Goal: Obtain resource: Download file/media

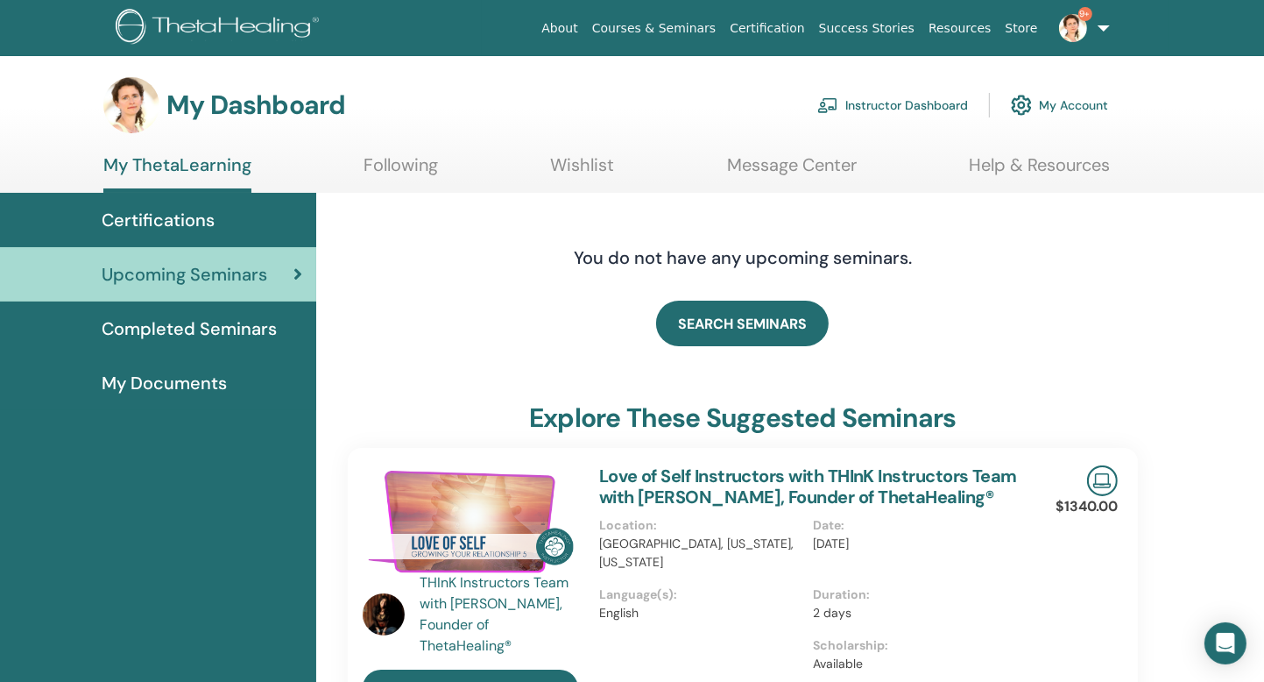
click at [931, 104] on link "Instructor Dashboard" at bounding box center [892, 105] width 151 height 39
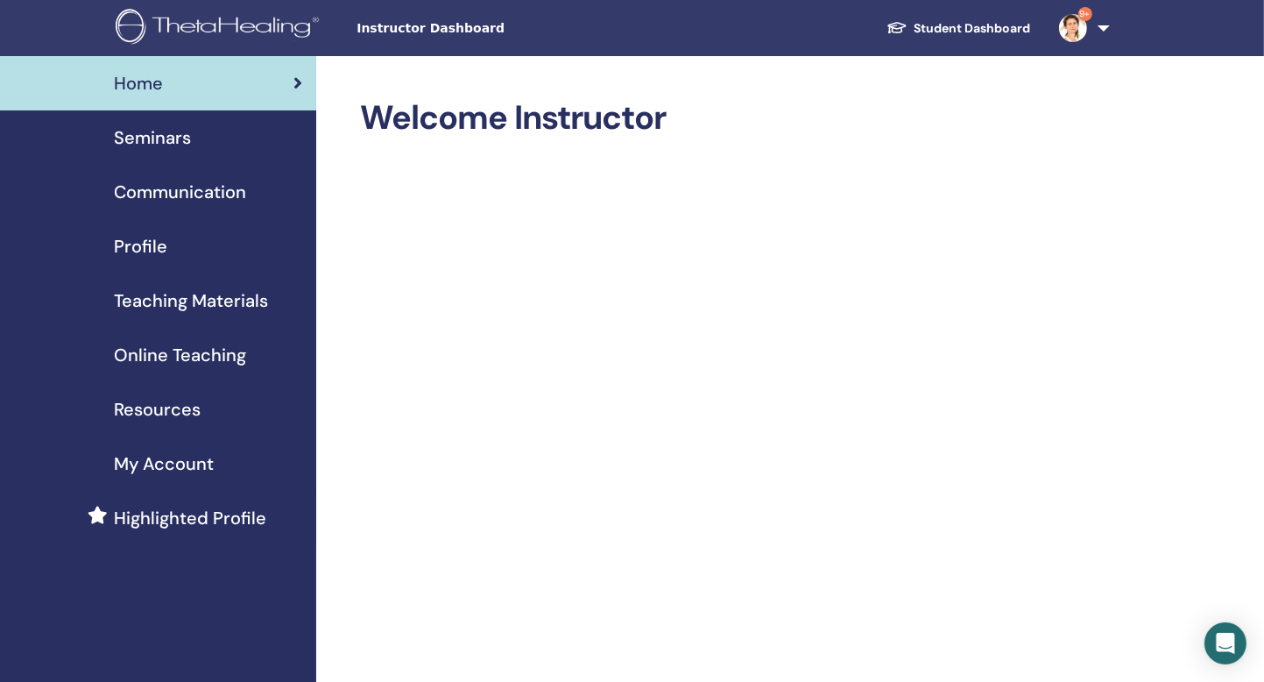
click at [189, 134] on span "Seminars" at bounding box center [152, 137] width 77 height 26
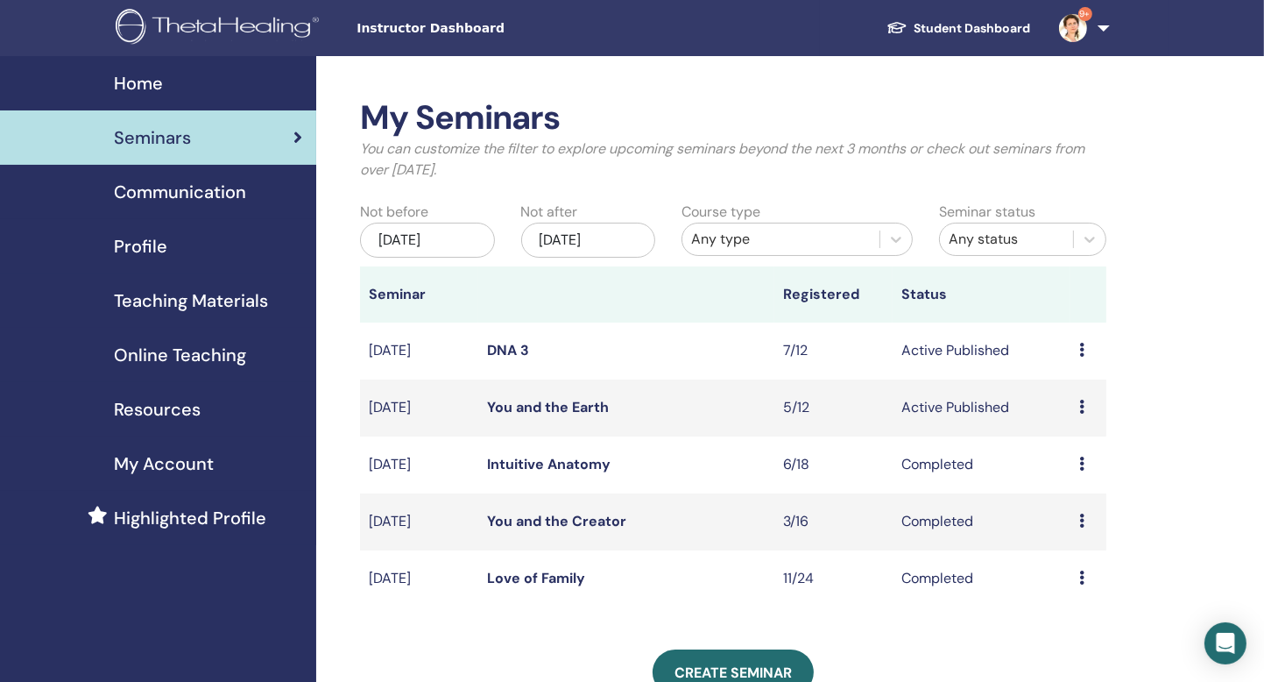
click at [1083, 347] on icon at bounding box center [1081, 350] width 5 height 14
click at [1059, 415] on link "Attendees" at bounding box center [1075, 414] width 67 height 18
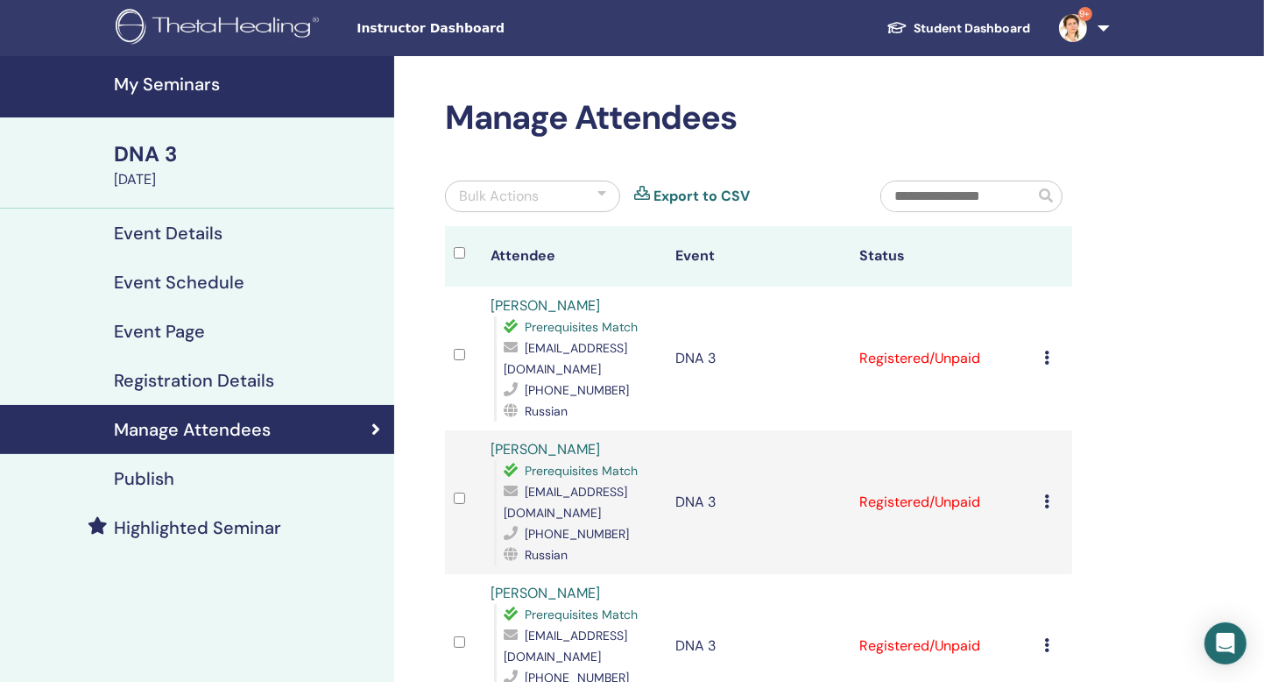
click at [1048, 350] on icon at bounding box center [1046, 357] width 5 height 14
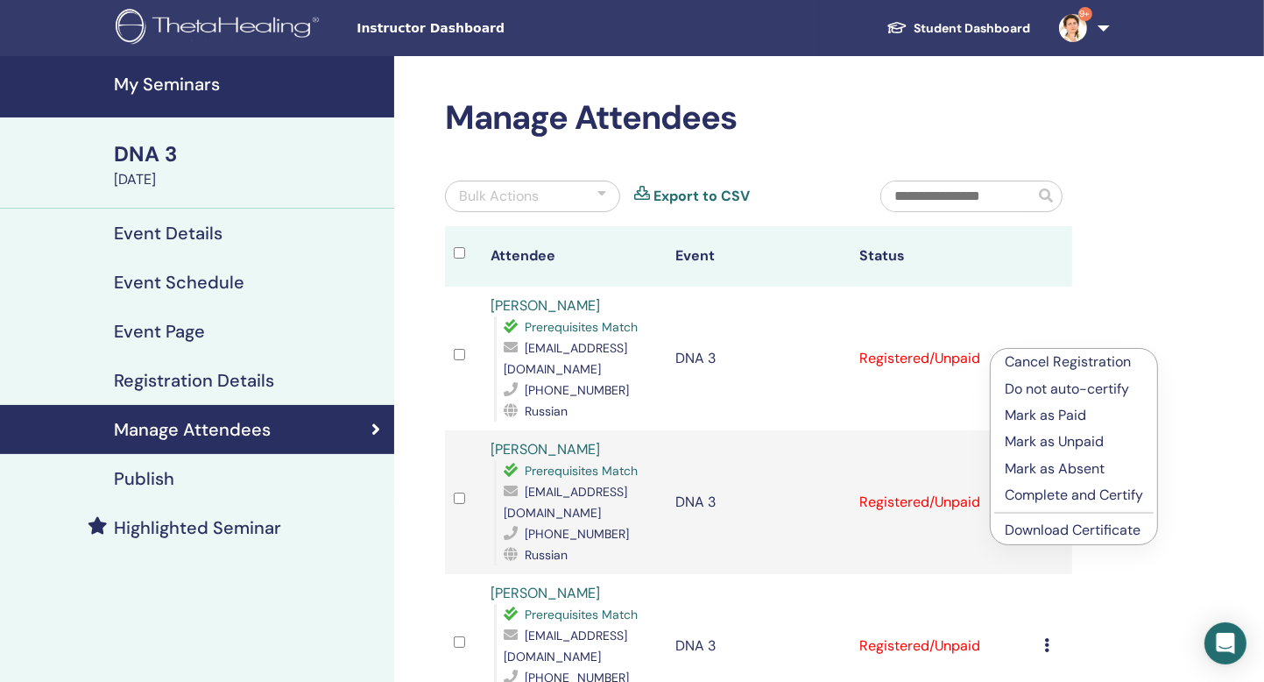
click at [1030, 531] on link "Download Certificate" at bounding box center [1073, 529] width 136 height 18
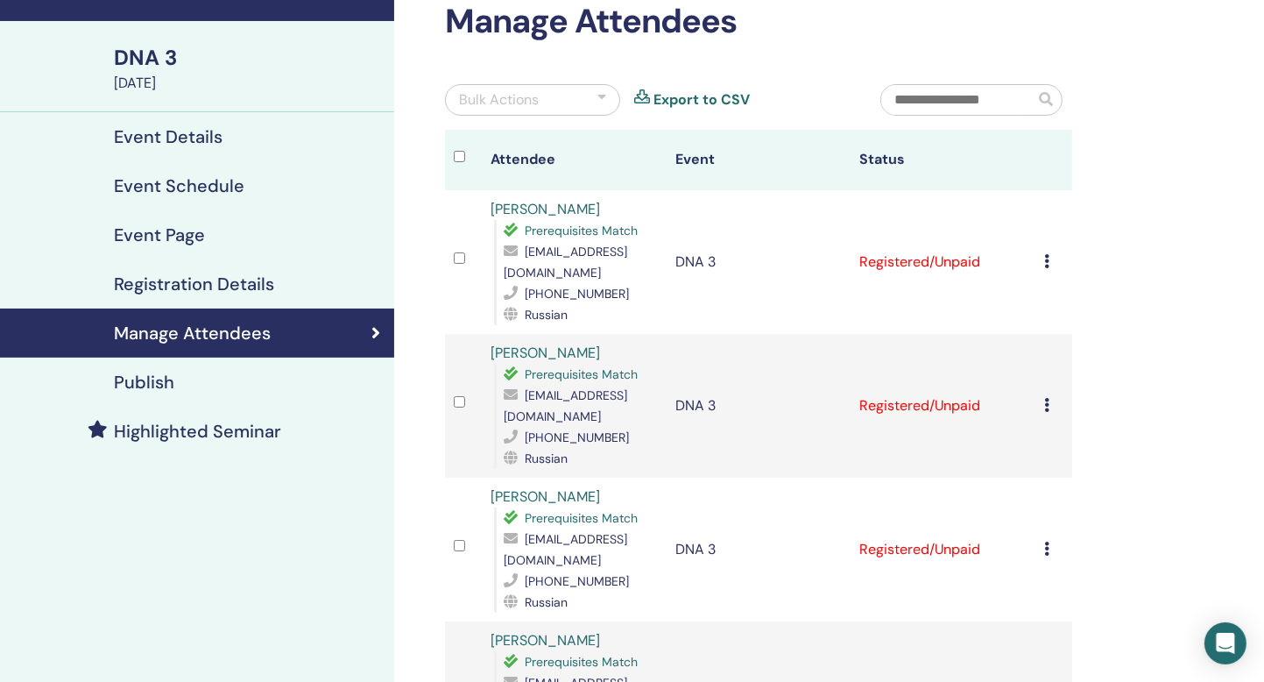
scroll to position [97, 0]
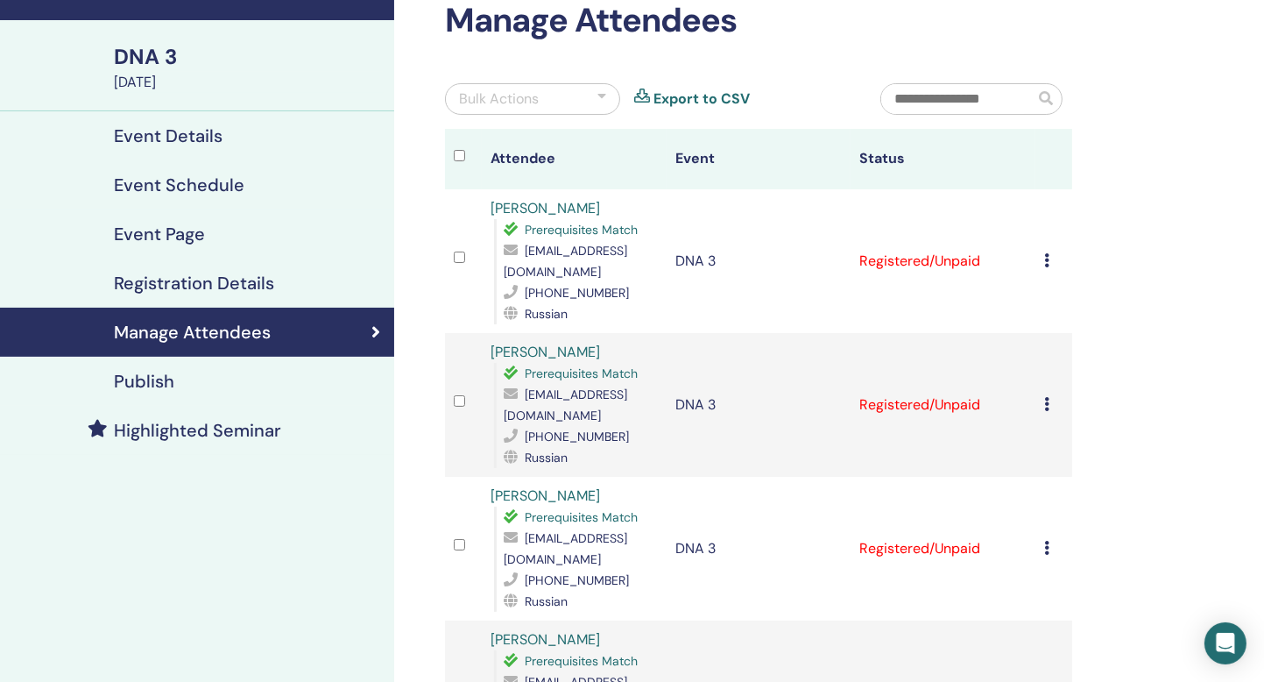
click at [1047, 397] on icon at bounding box center [1046, 404] width 5 height 14
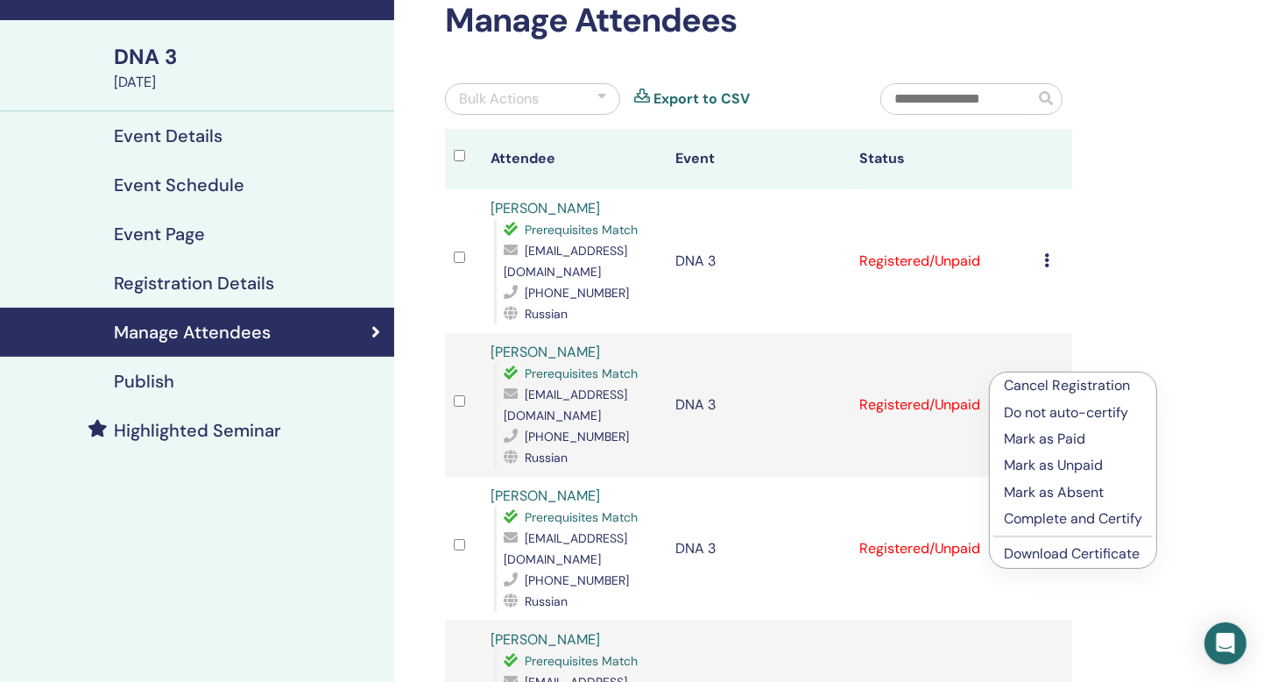
click at [1024, 551] on link "Download Certificate" at bounding box center [1072, 553] width 136 height 18
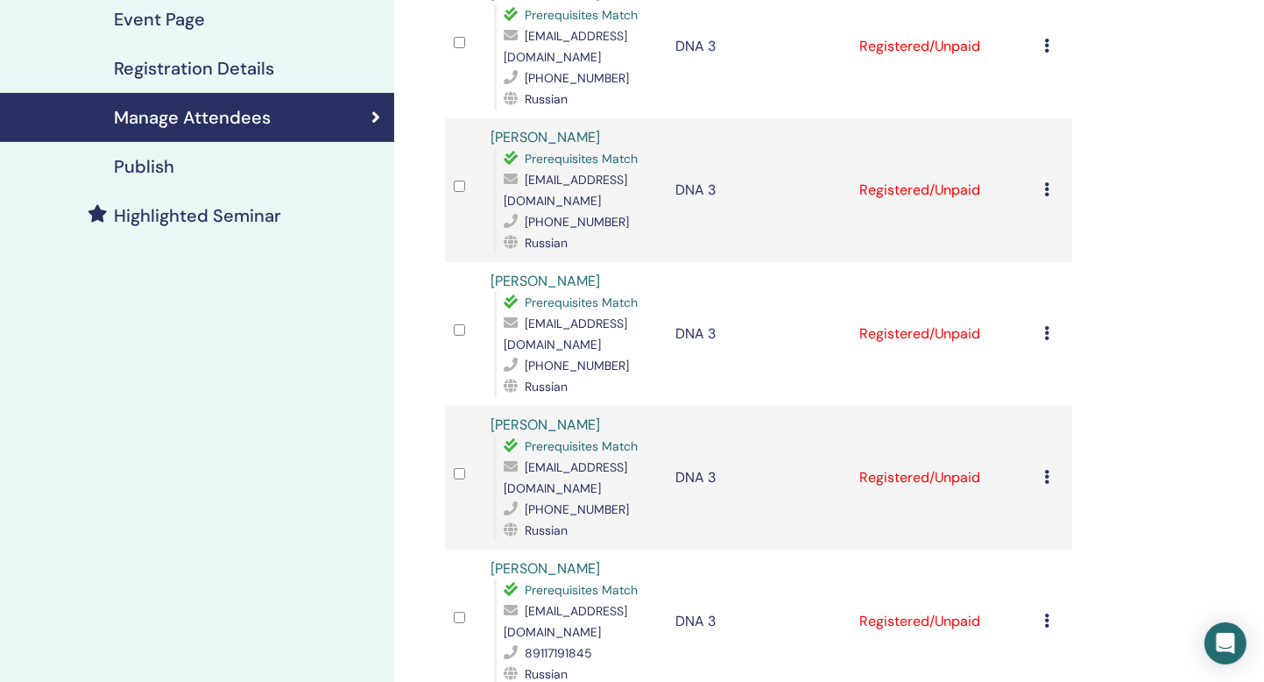
scroll to position [314, 0]
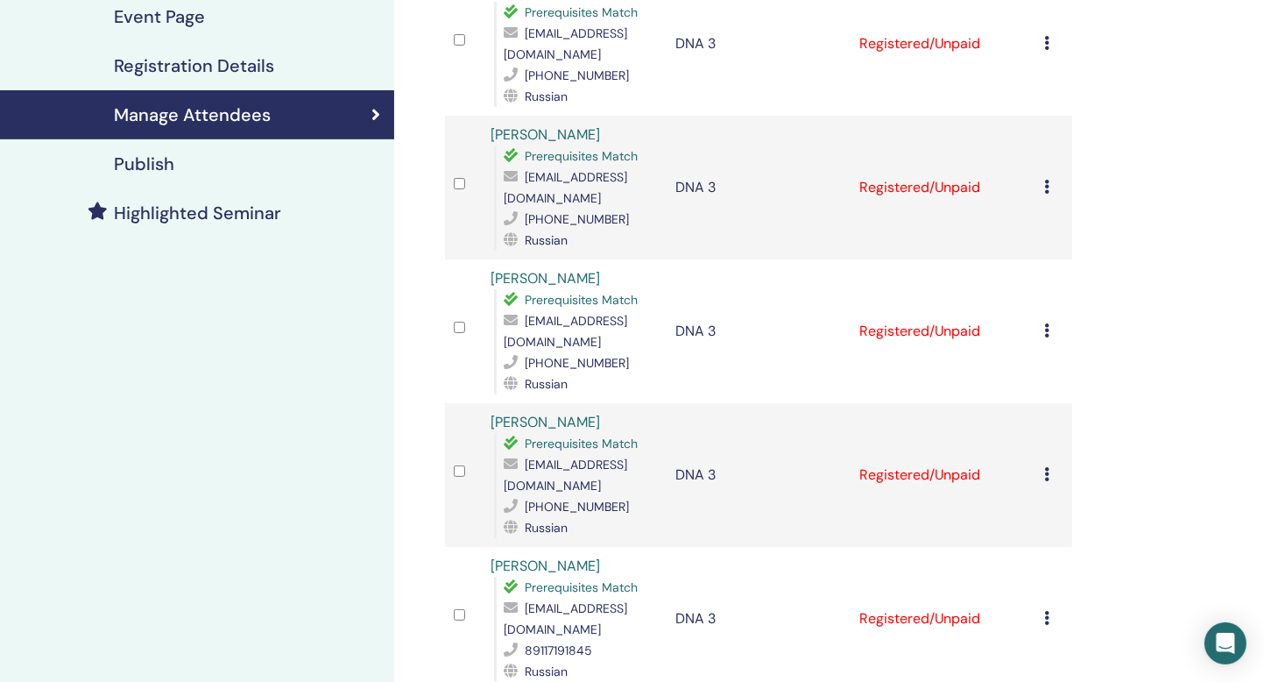
click at [1051, 321] on div "Cancel Registration Do not auto-certify Mark as Paid Mark as Unpaid Mark as Abs…" at bounding box center [1053, 331] width 19 height 21
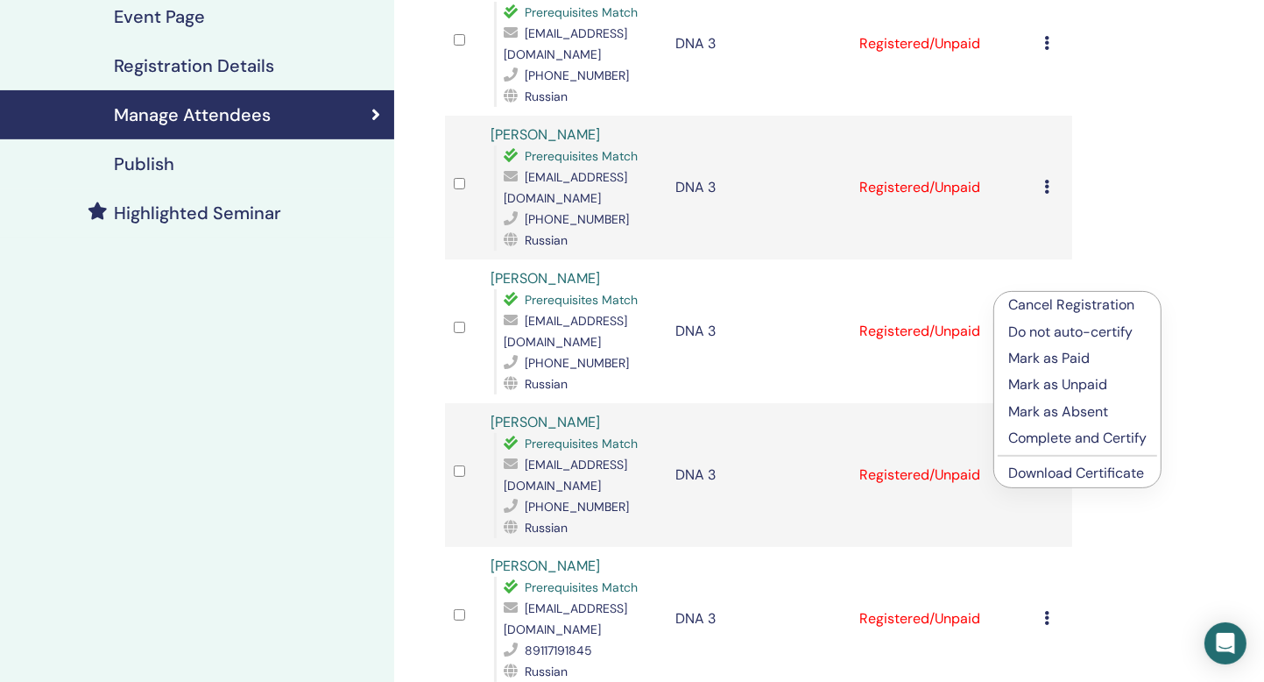
click at [1044, 469] on link "Download Certificate" at bounding box center [1076, 472] width 136 height 18
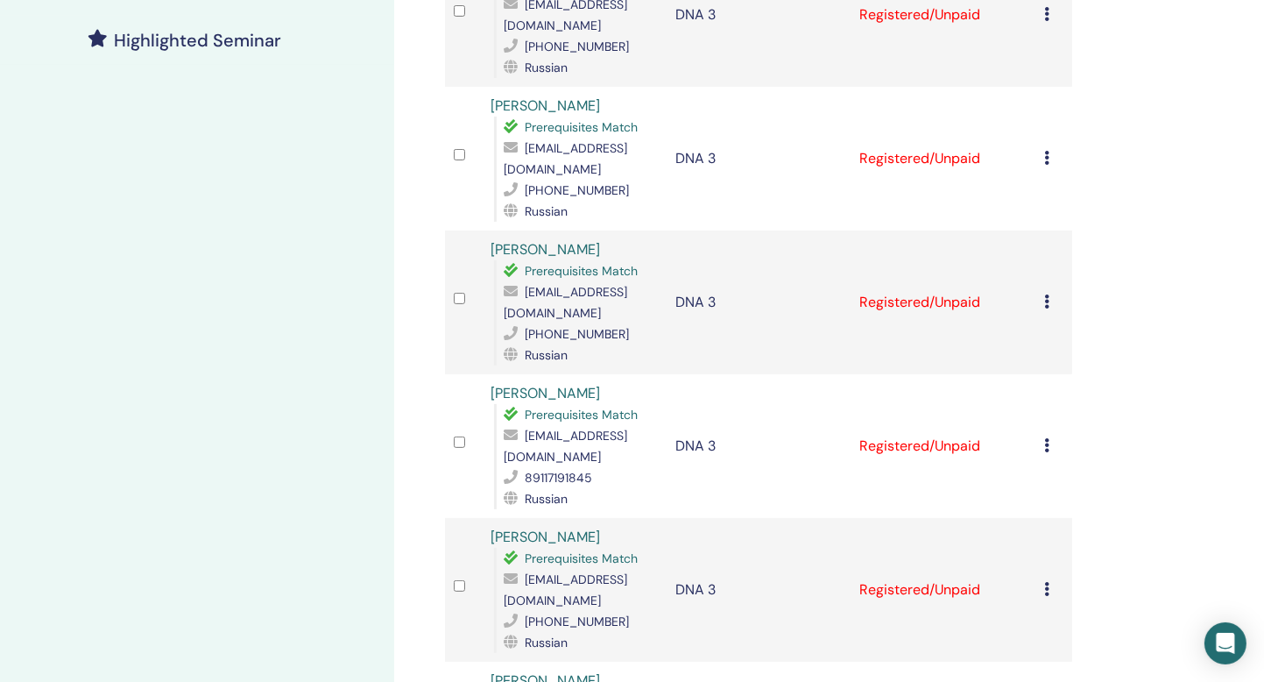
scroll to position [514, 0]
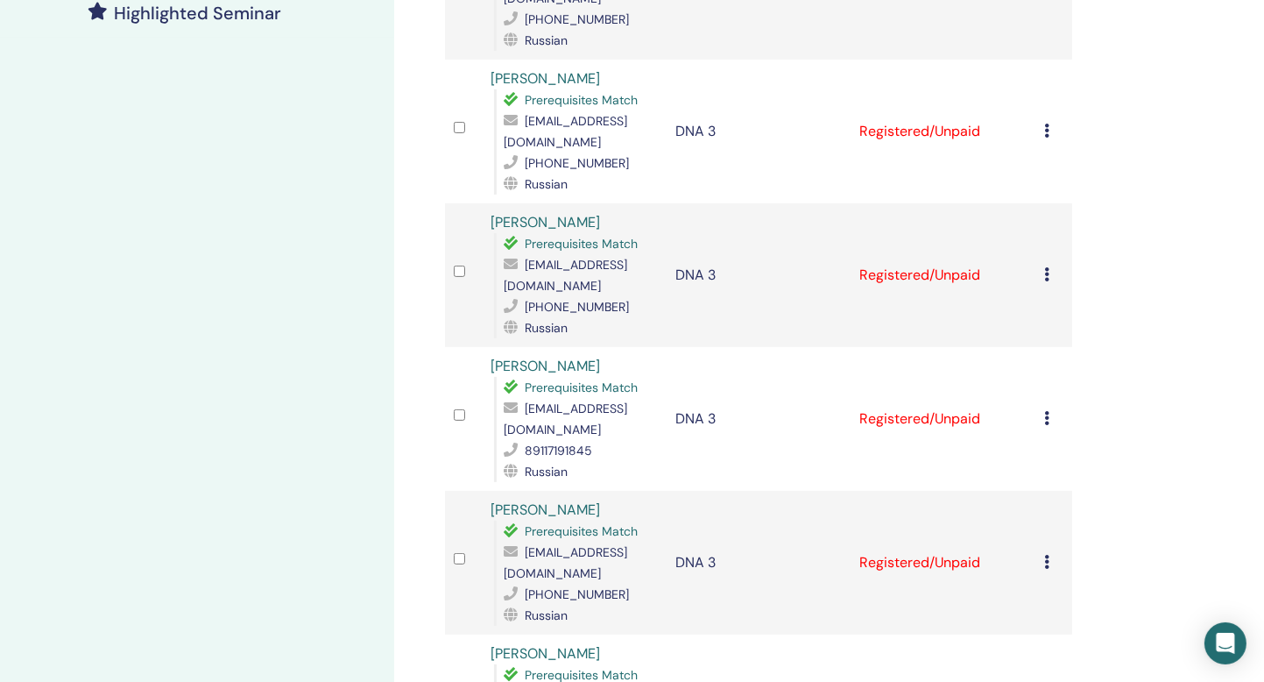
click at [1044, 411] on icon at bounding box center [1046, 418] width 5 height 14
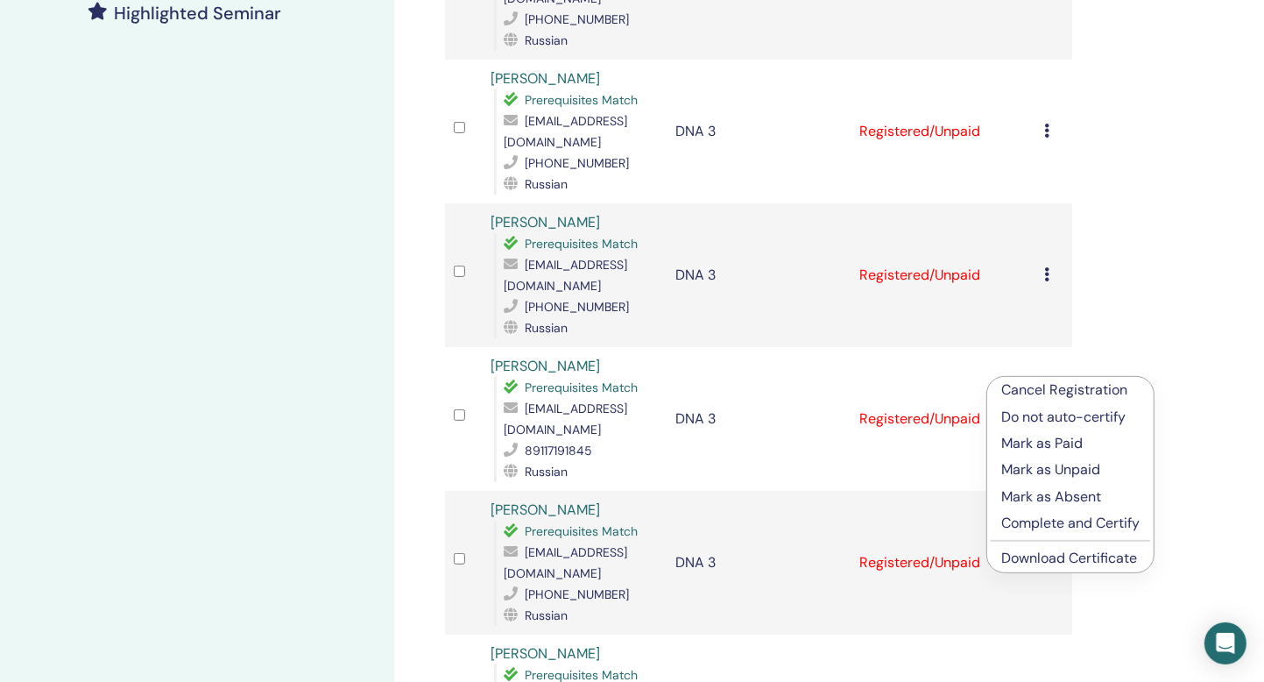
click at [1030, 559] on link "Download Certificate" at bounding box center [1069, 557] width 136 height 18
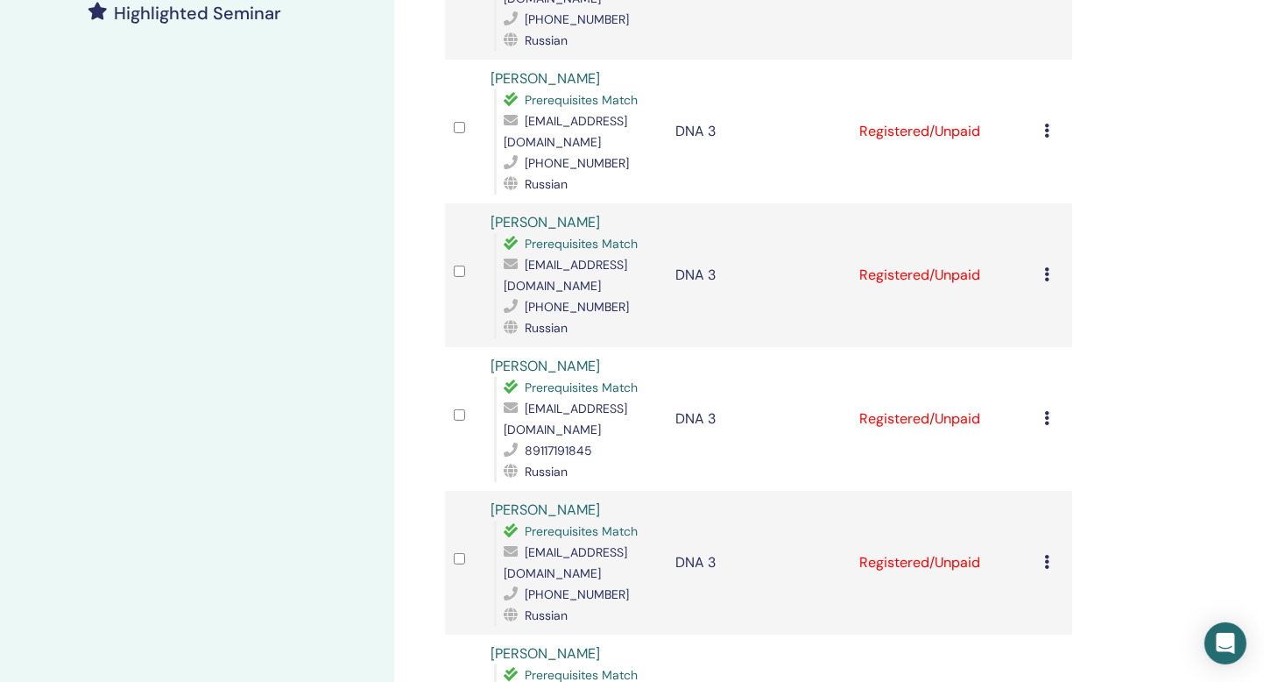
click at [1049, 555] on icon at bounding box center [1046, 562] width 5 height 14
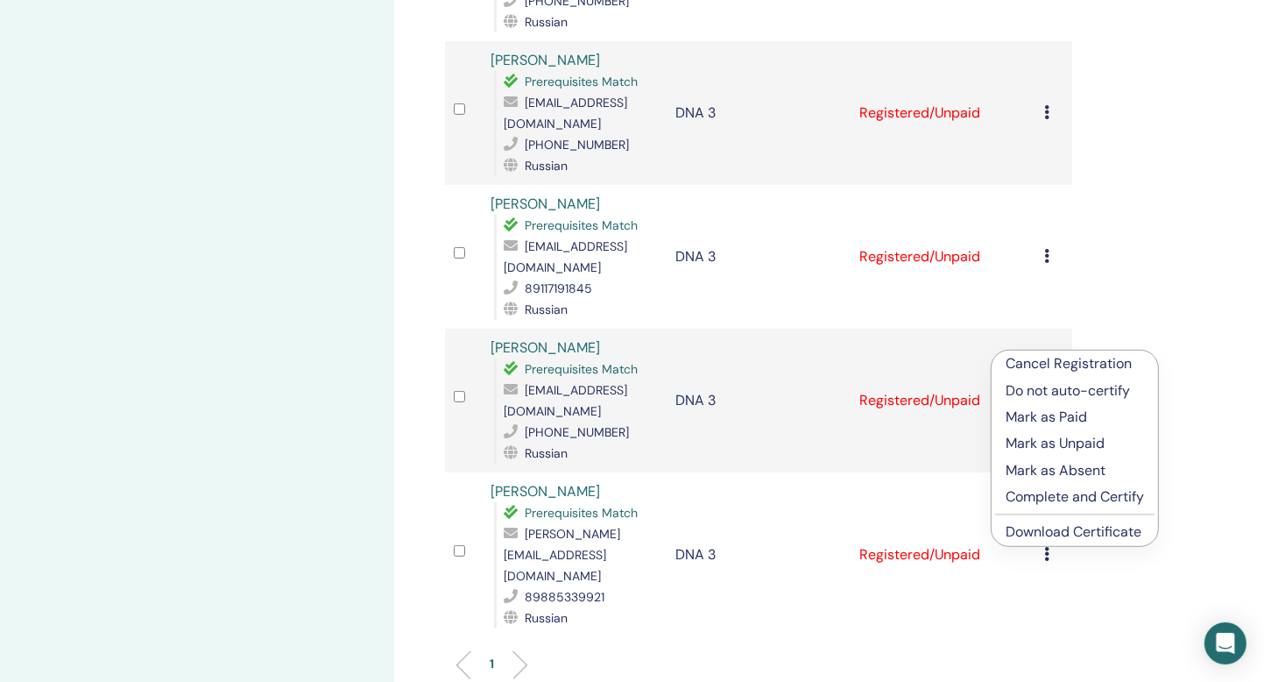
scroll to position [675, 0]
click at [1035, 527] on link "Download Certificate" at bounding box center [1074, 532] width 136 height 18
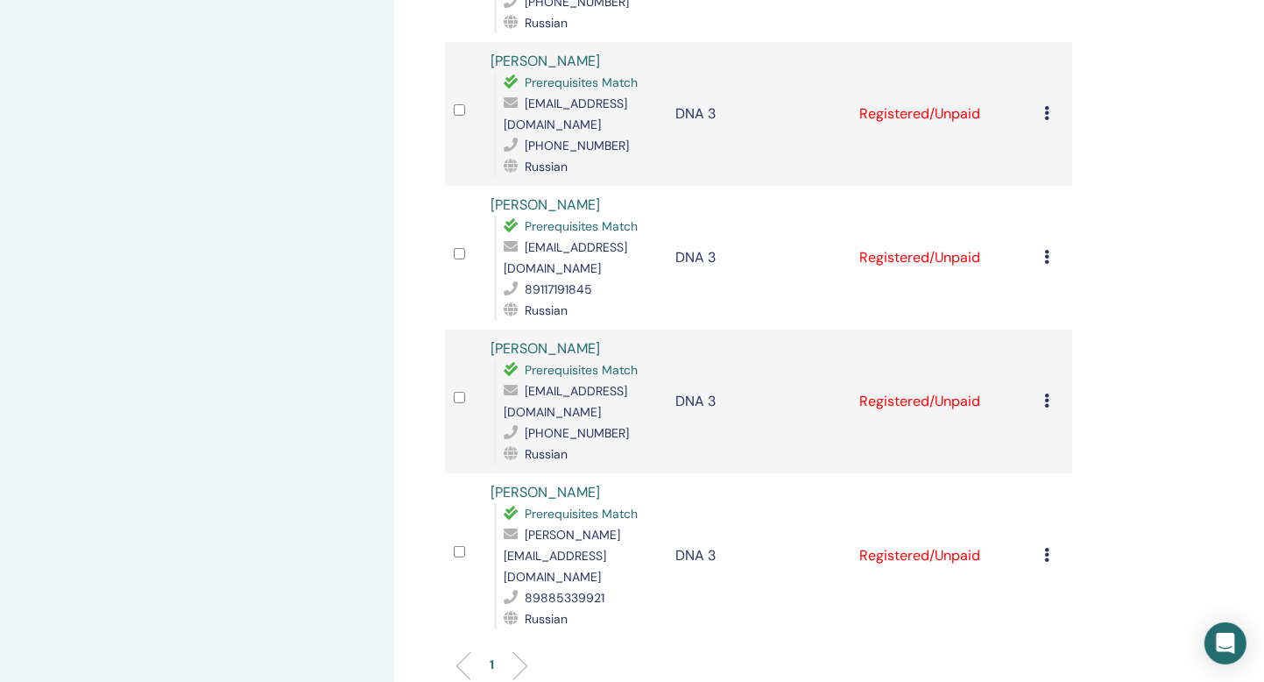
click at [1049, 547] on icon at bounding box center [1046, 554] width 5 height 14
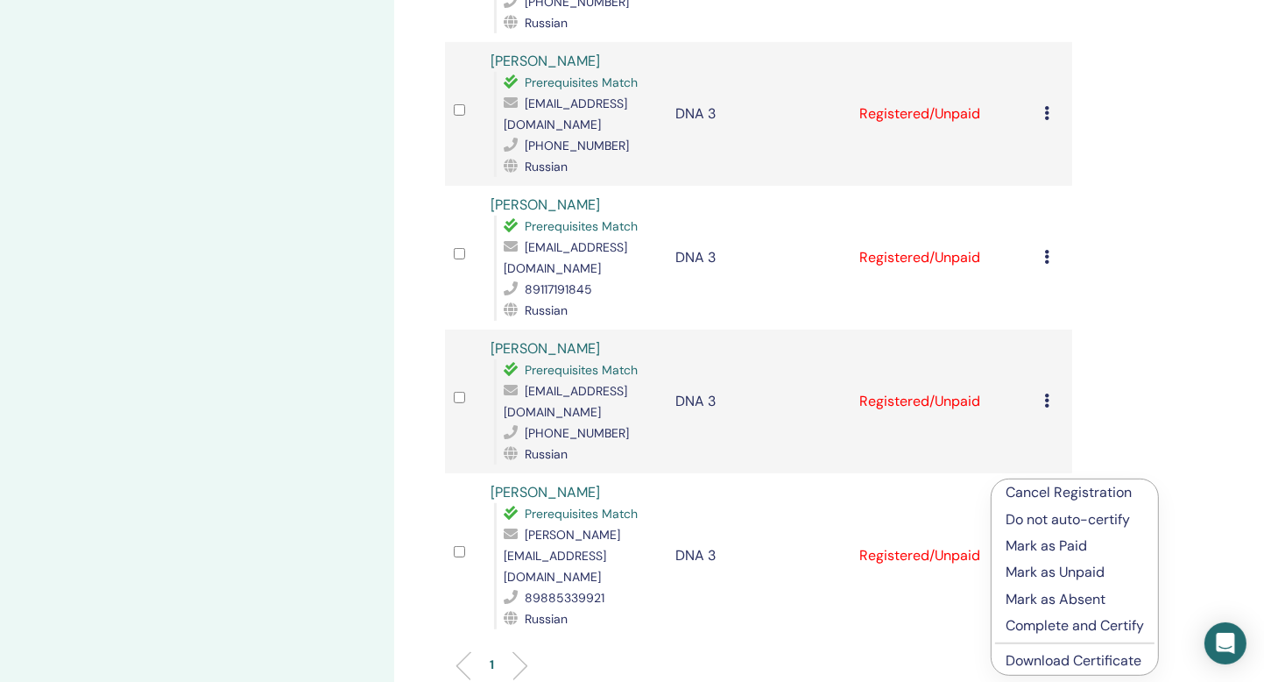
click at [1021, 661] on link "Download Certificate" at bounding box center [1074, 660] width 136 height 18
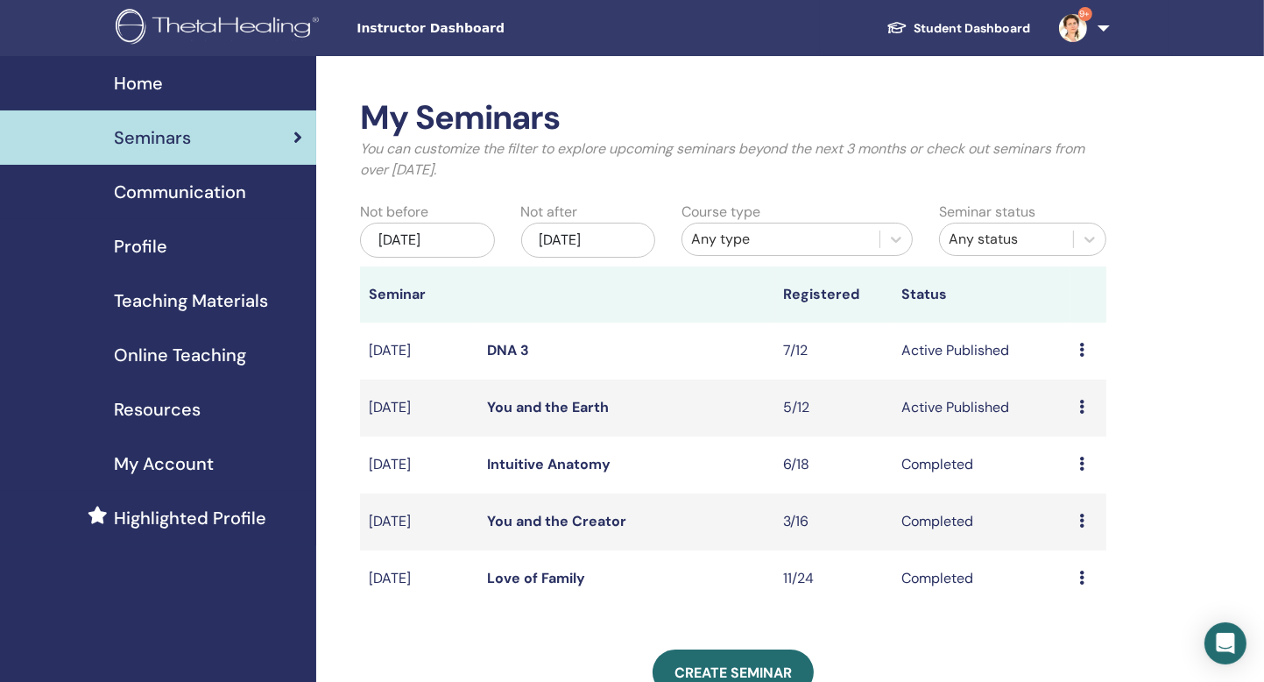
click at [1083, 406] on icon at bounding box center [1081, 406] width 5 height 14
click at [1079, 475] on link "Attendees" at bounding box center [1075, 473] width 67 height 18
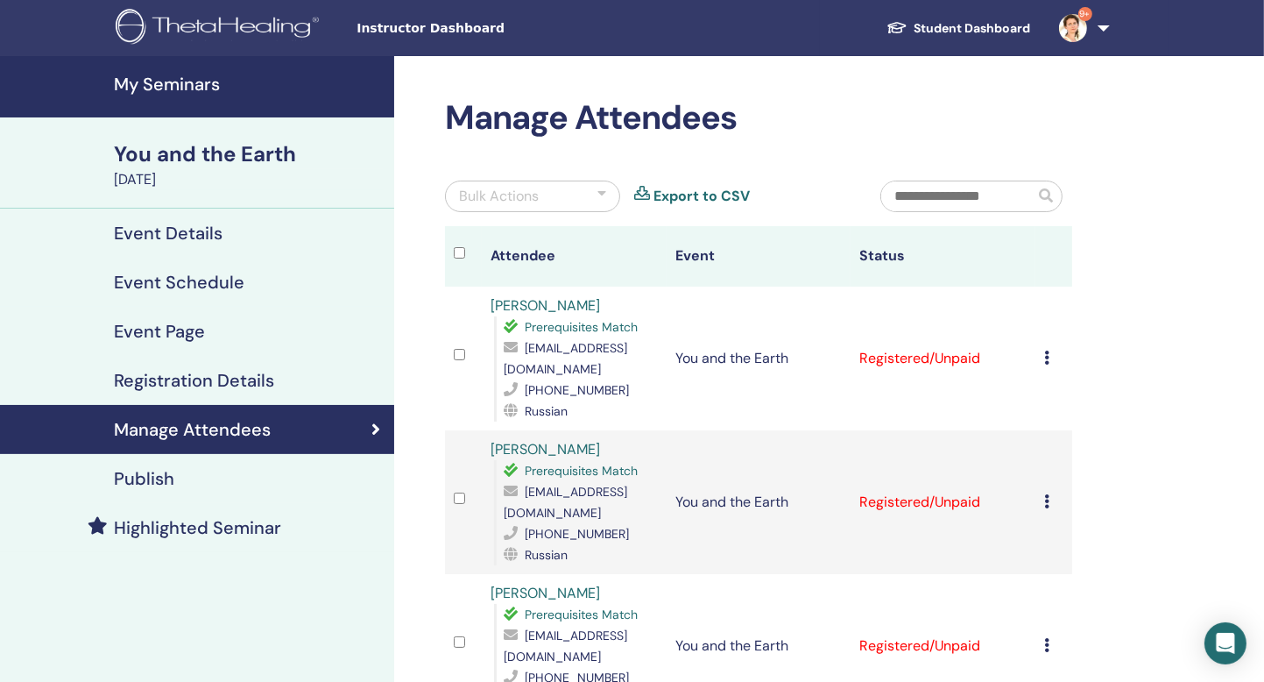
click at [1046, 350] on icon at bounding box center [1046, 357] width 5 height 14
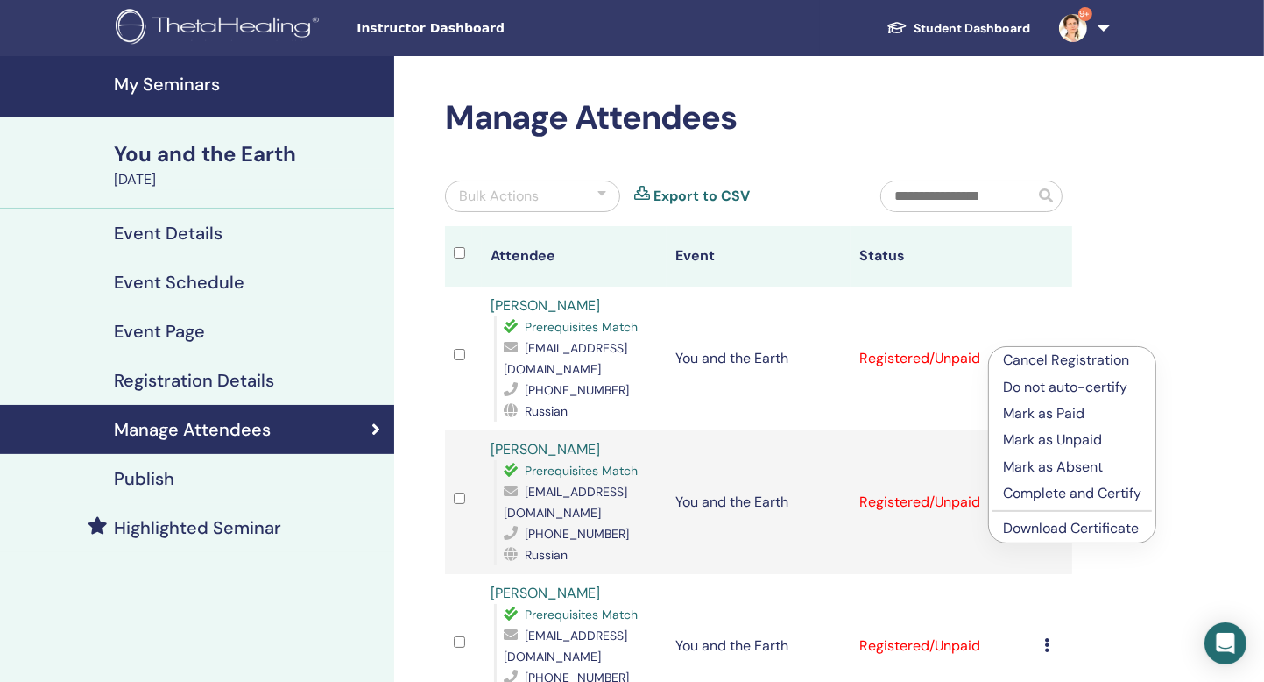
click at [1026, 526] on link "Download Certificate" at bounding box center [1071, 528] width 136 height 18
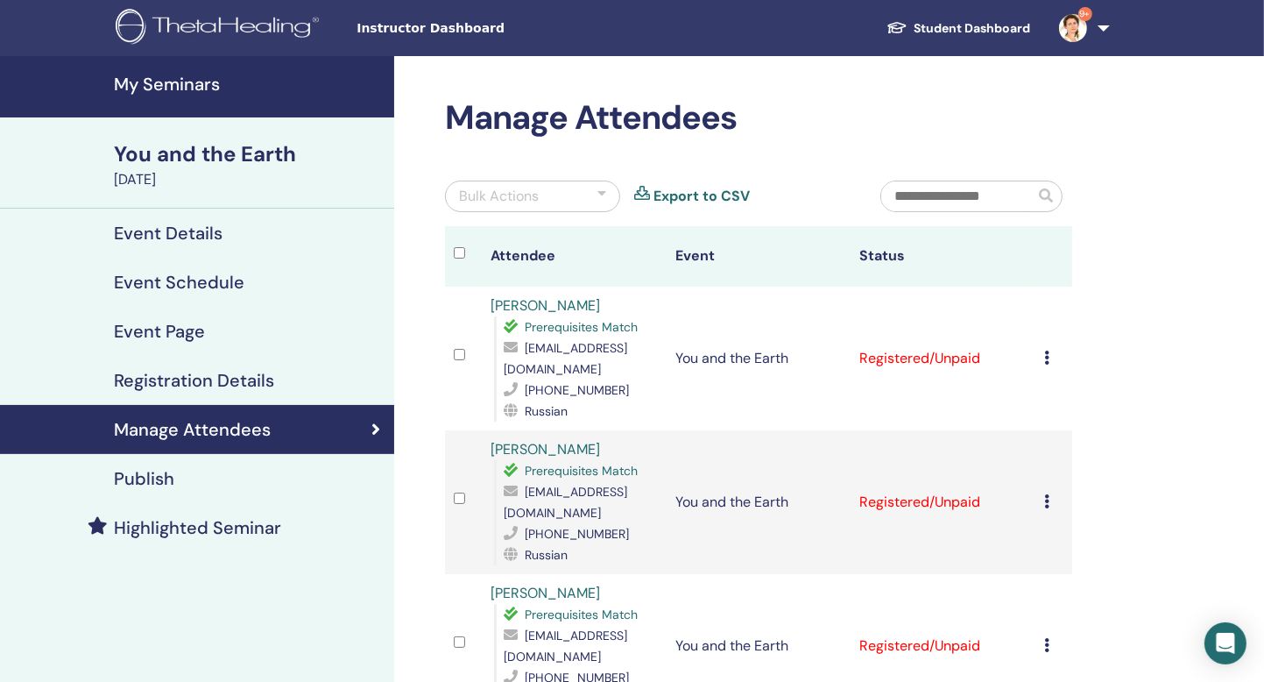
click at [1048, 494] on icon at bounding box center [1046, 501] width 5 height 14
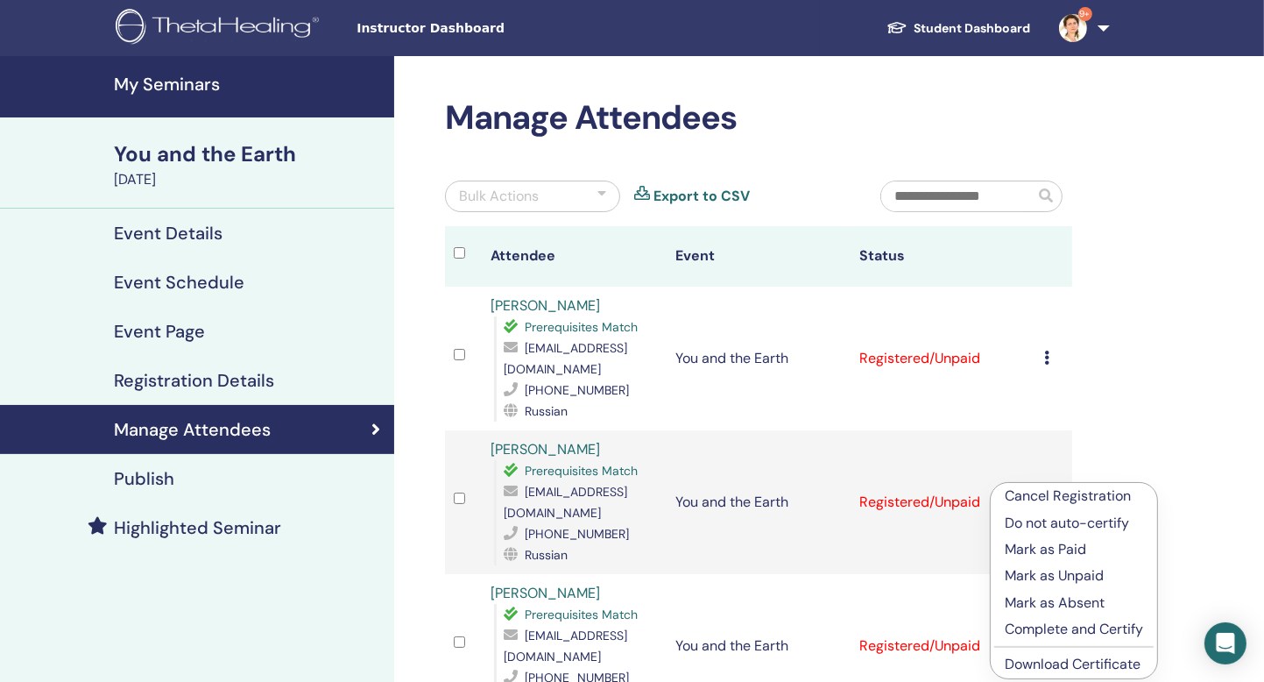
click at [1039, 665] on link "Download Certificate" at bounding box center [1073, 663] width 136 height 18
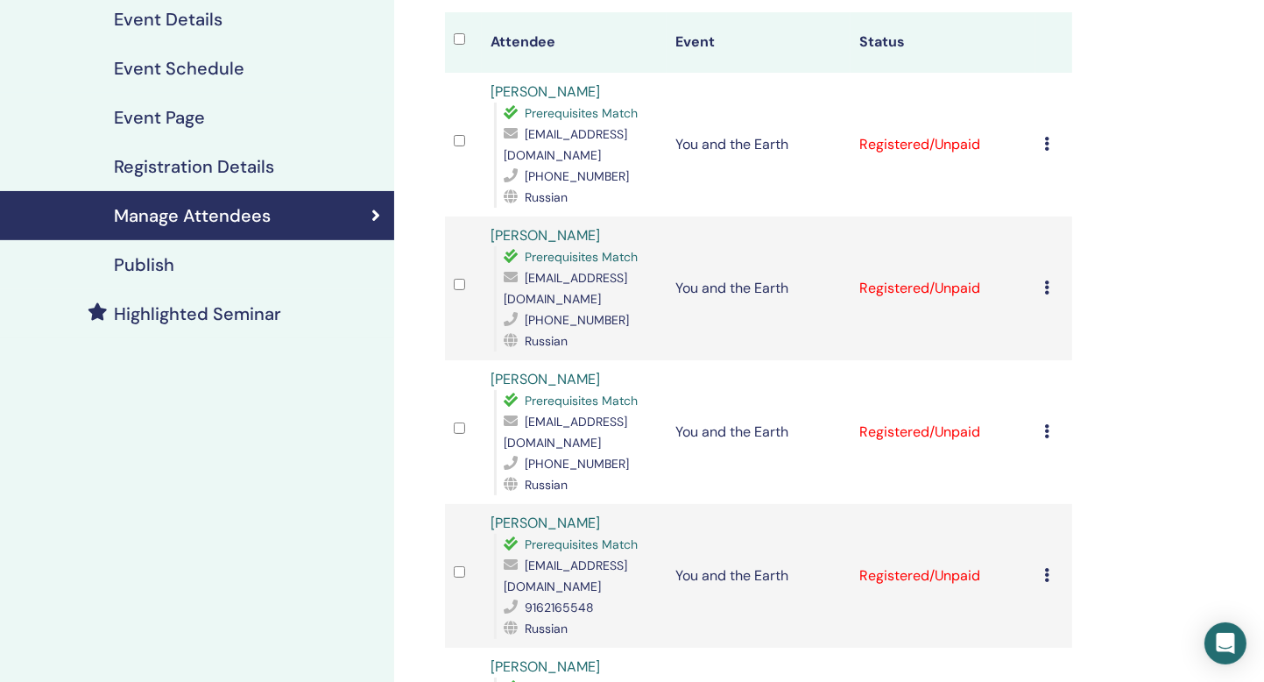
scroll to position [221, 0]
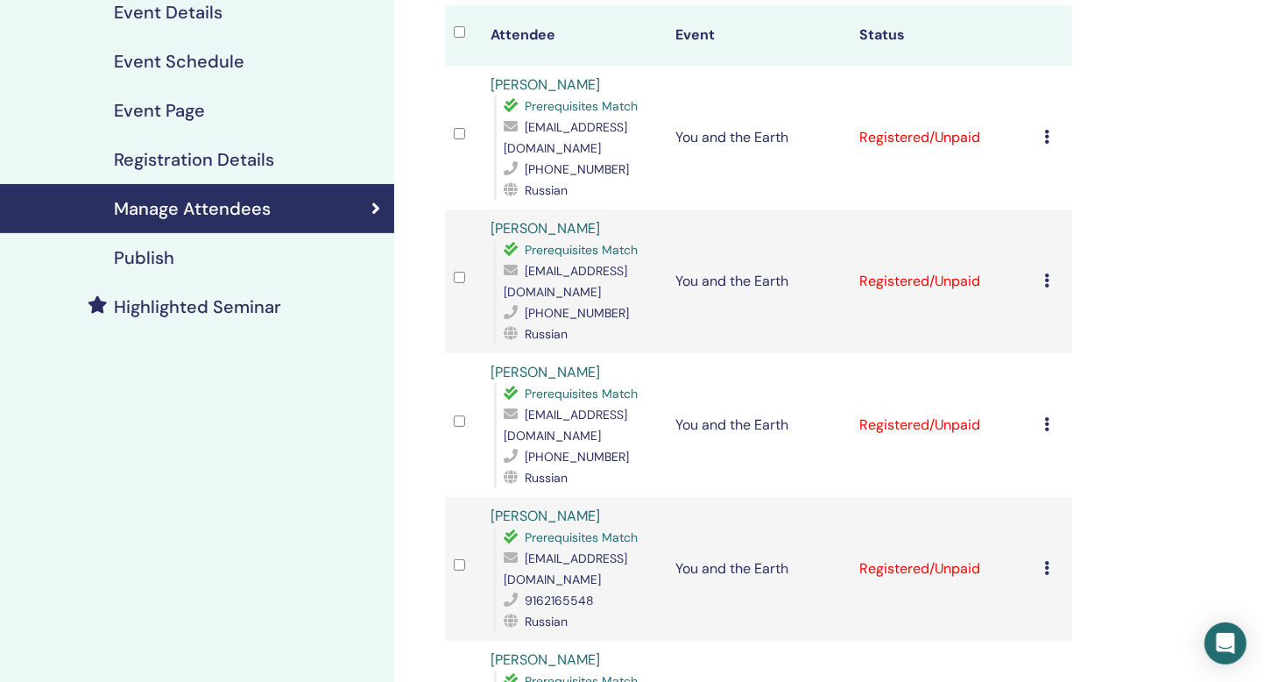
click at [1044, 417] on icon at bounding box center [1046, 424] width 5 height 14
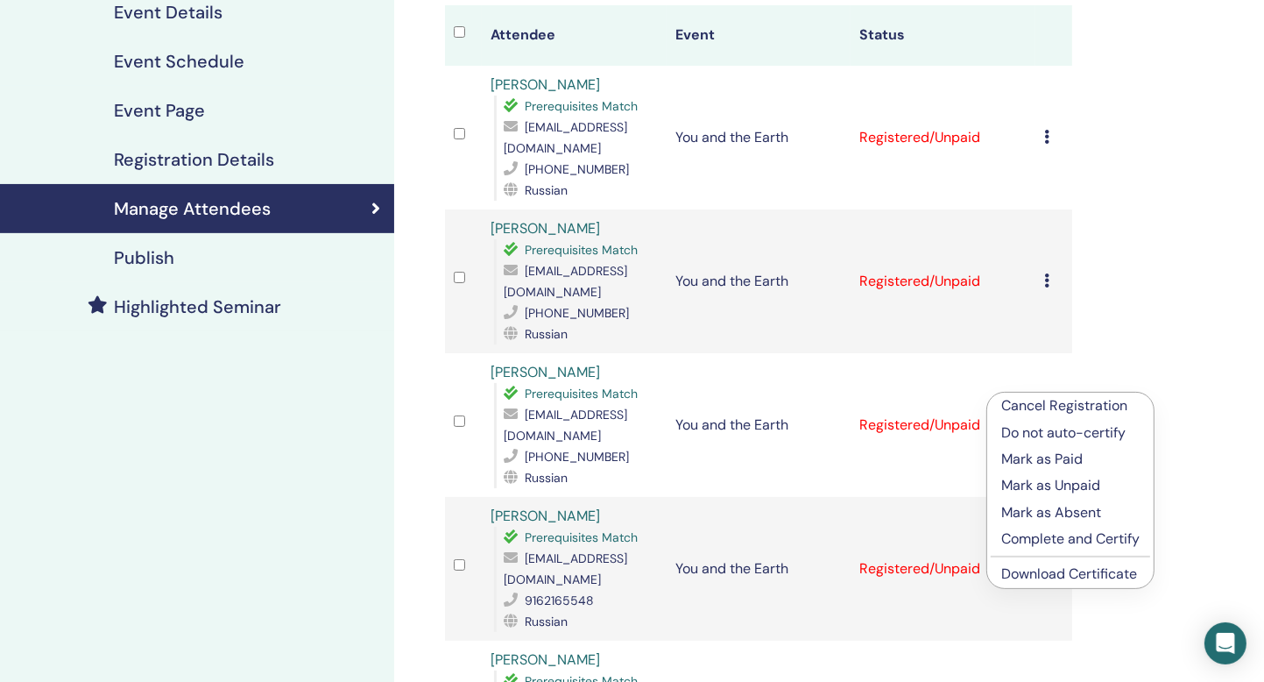
click at [1023, 569] on link "Download Certificate" at bounding box center [1069, 573] width 136 height 18
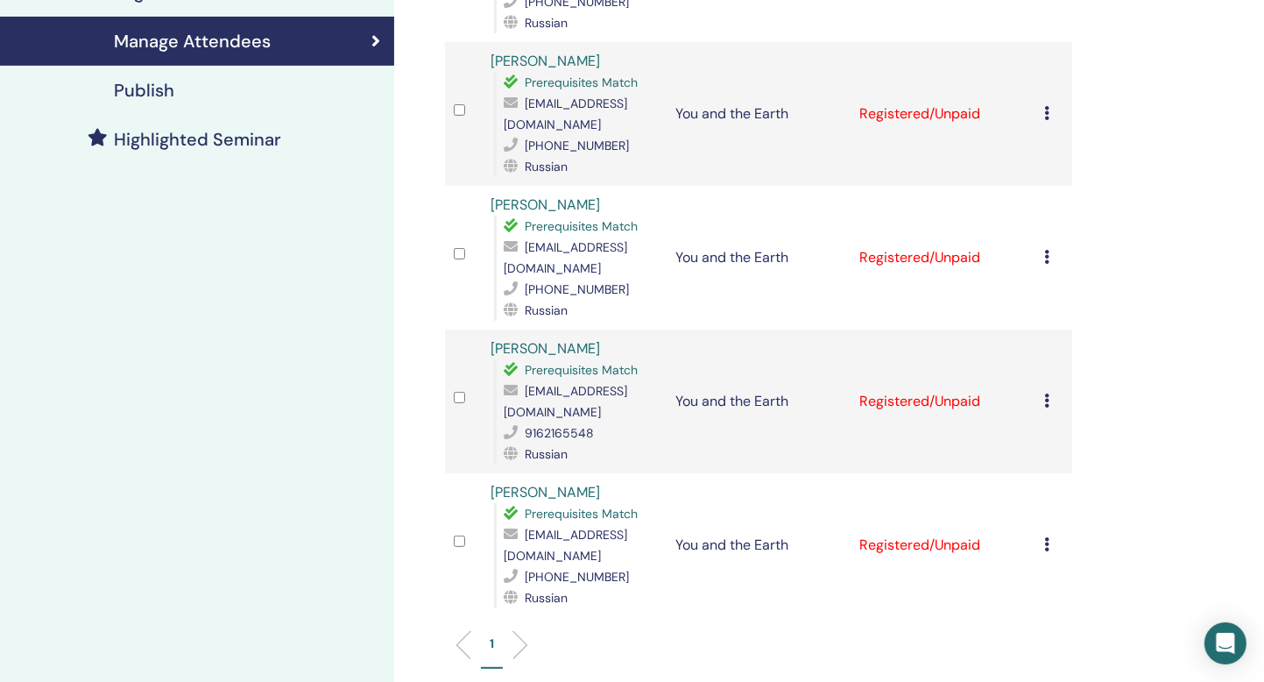
scroll to position [433, 0]
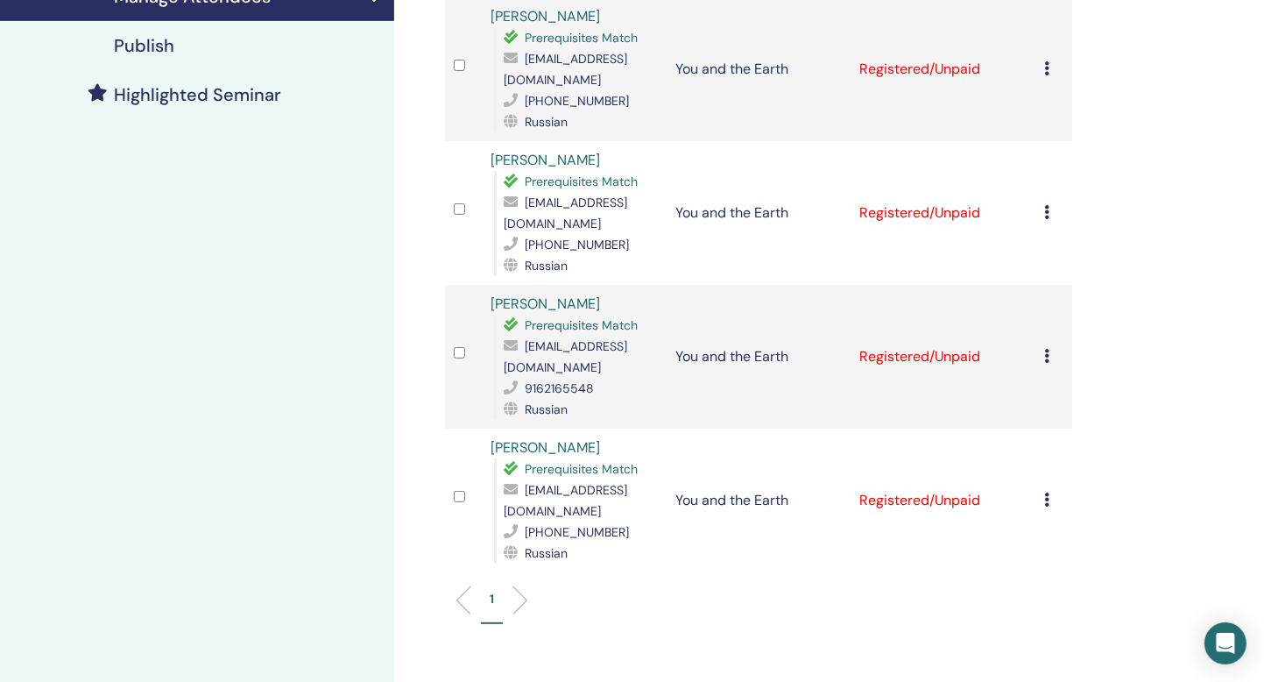
click at [1046, 349] on icon at bounding box center [1046, 356] width 5 height 14
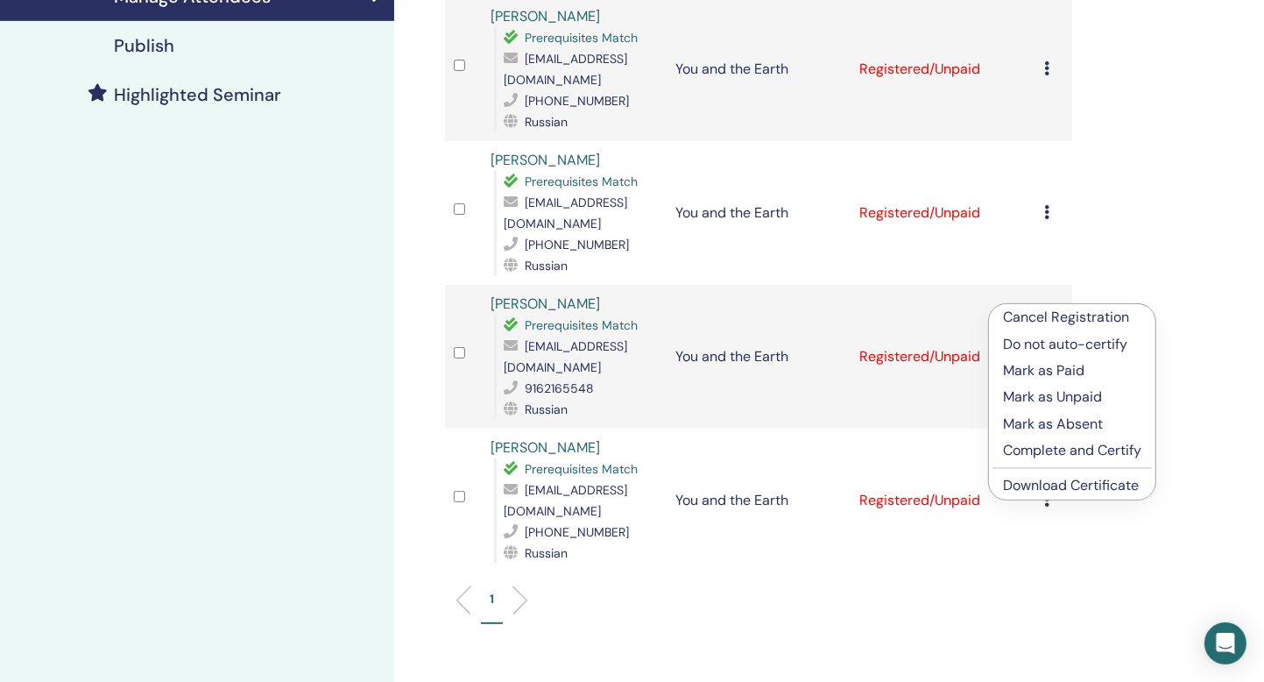
click at [1034, 481] on link "Download Certificate" at bounding box center [1071, 485] width 136 height 18
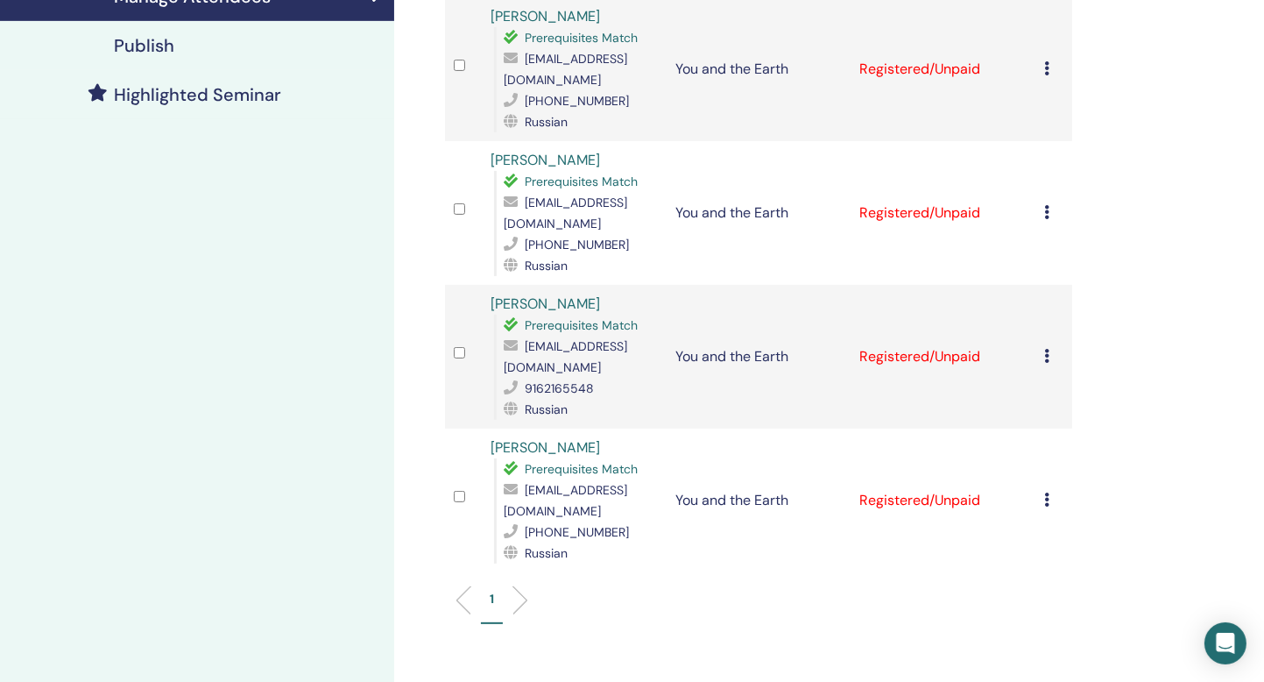
click at [1050, 490] on div "Cancel Registration Do not auto-certify Mark as Paid Mark as Unpaid Mark as Abs…" at bounding box center [1053, 500] width 19 height 21
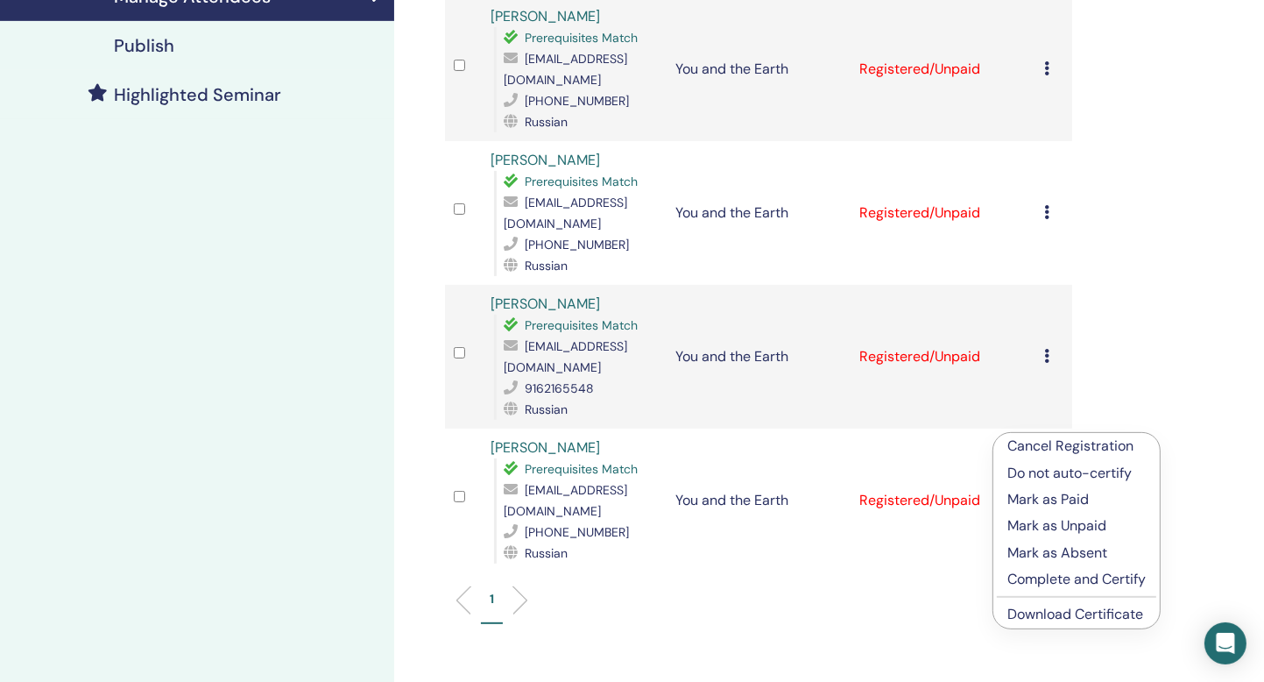
click at [1017, 614] on link "Download Certificate" at bounding box center [1075, 613] width 136 height 18
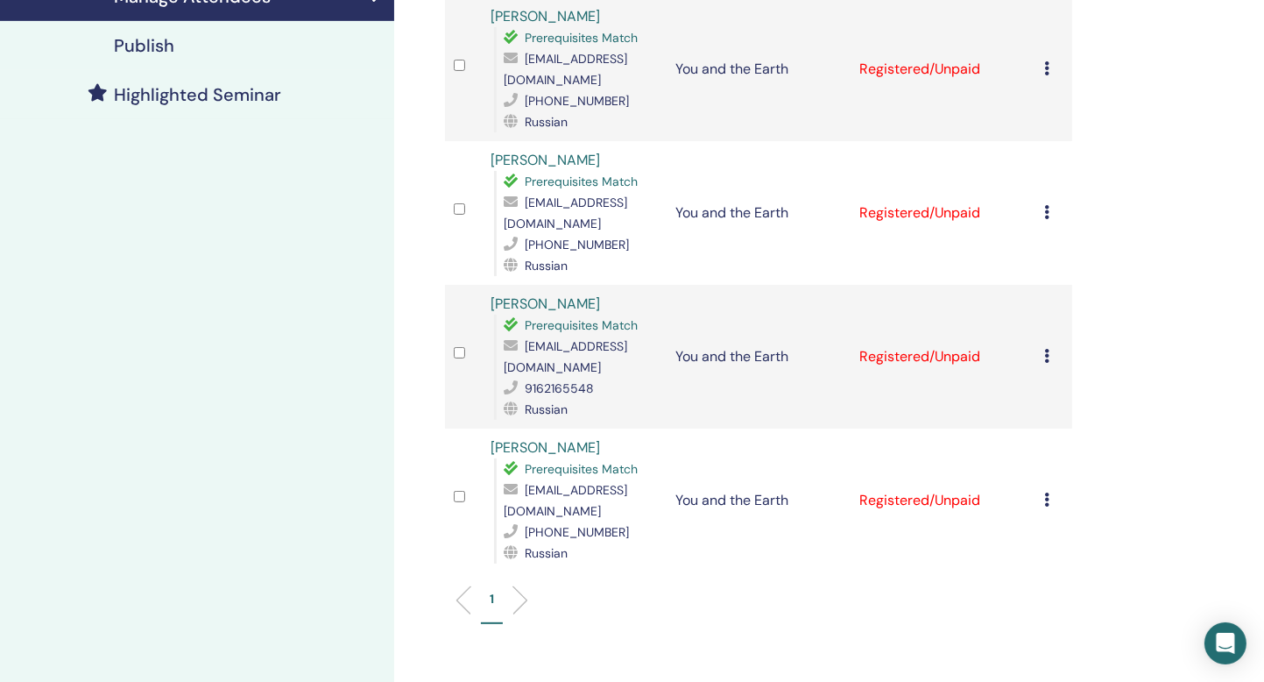
drag, startPoint x: 189, startPoint y: 152, endPoint x: 204, endPoint y: 147, distance: 15.8
click at [204, 147] on div "My Seminars You and the Earth August 21, 2025 Event Details Event Schedule Even…" at bounding box center [197, 254] width 394 height 1263
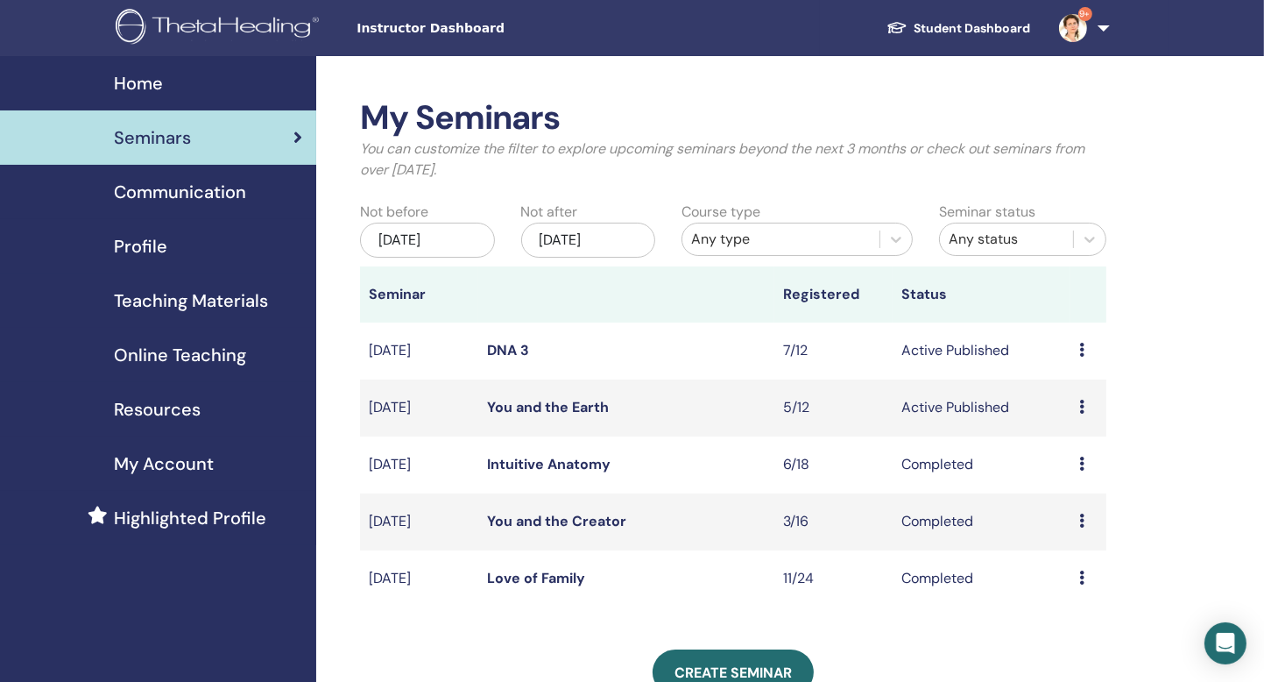
click at [1082, 575] on icon at bounding box center [1081, 577] width 5 height 14
click at [1080, 611] on link "Attendees" at bounding box center [1075, 615] width 67 height 18
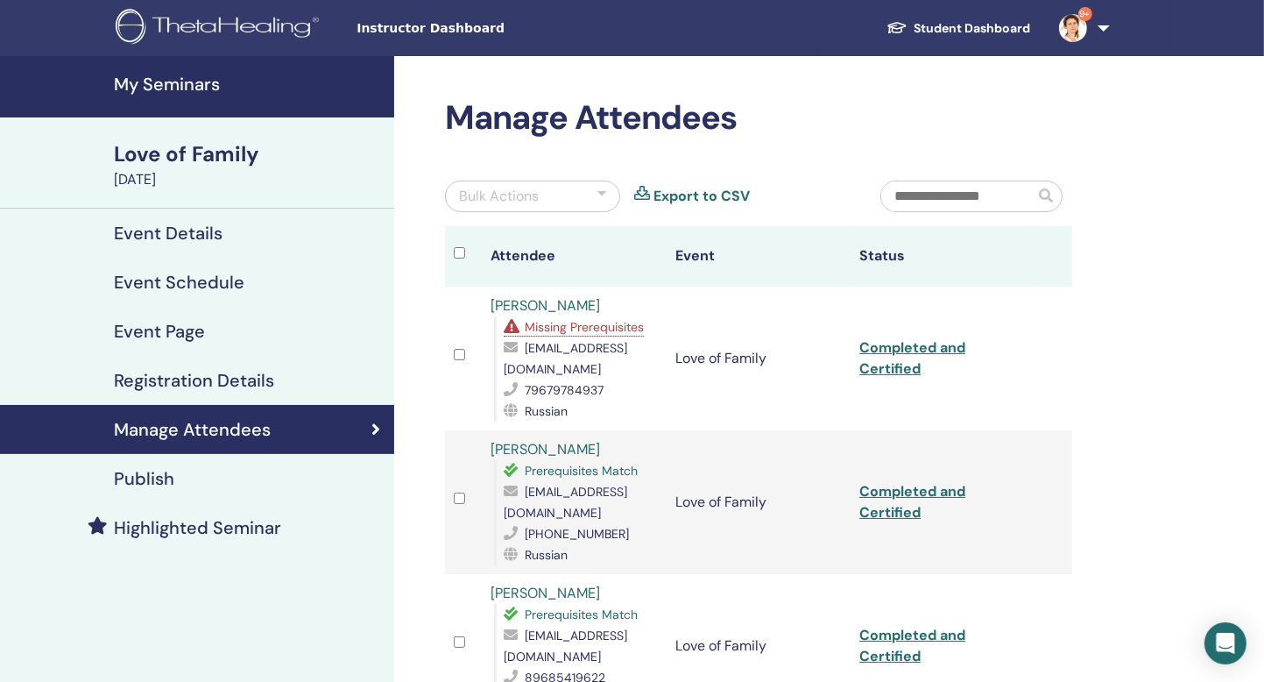
click at [568, 306] on link "[PERSON_NAME]" at bounding box center [545, 305] width 109 height 18
click at [883, 359] on link "Completed and Certified" at bounding box center [912, 357] width 106 height 39
click at [604, 193] on div at bounding box center [601, 196] width 9 height 21
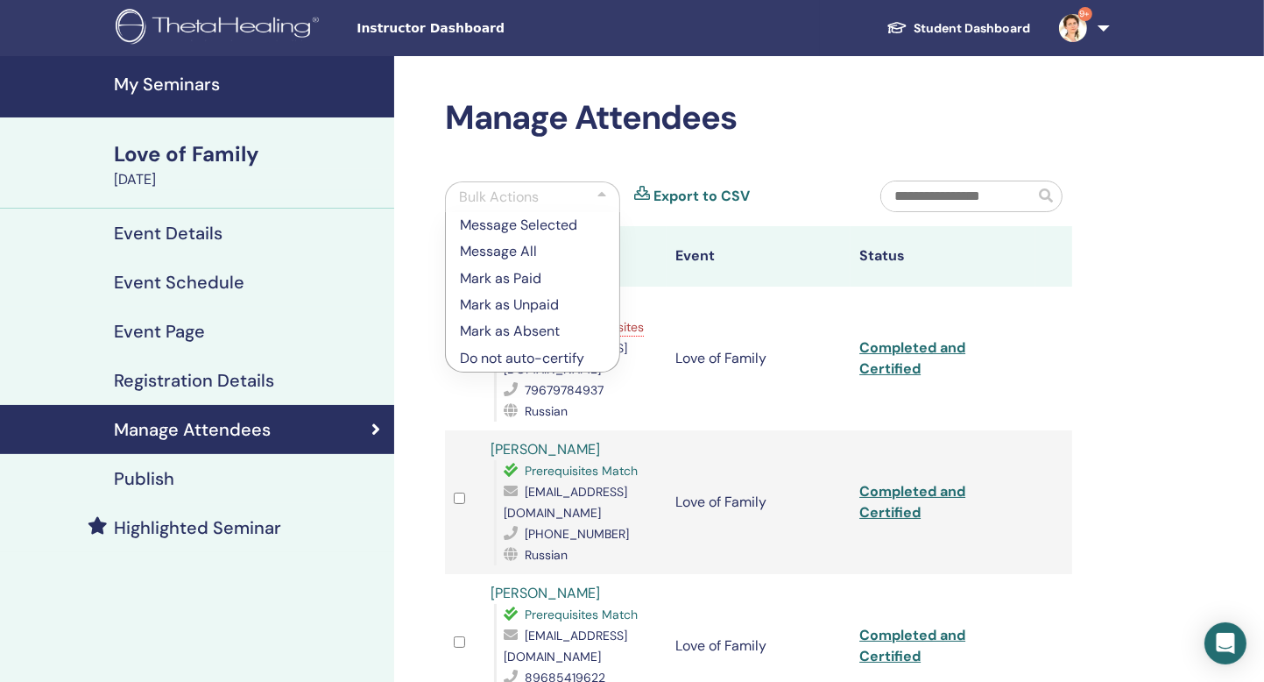
click at [1041, 337] on td at bounding box center [1053, 358] width 37 height 144
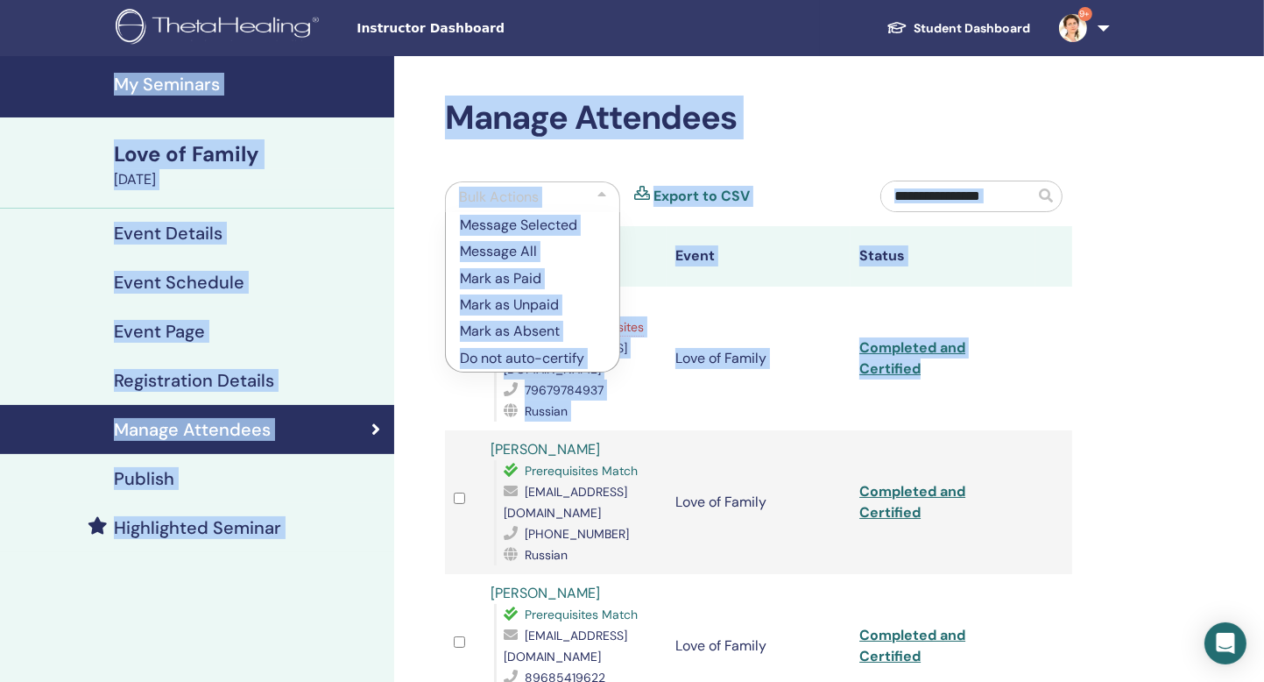
drag, startPoint x: 1064, startPoint y: 306, endPoint x: 1181, endPoint y: -76, distance: 399.3
click at [1181, 0] on html "Instructor Dashboard Student Dashboard 9+ [PERSON_NAME] My ThetaLearning My The…" at bounding box center [632, 341] width 1264 height 682
